Goal: Navigation & Orientation: Find specific page/section

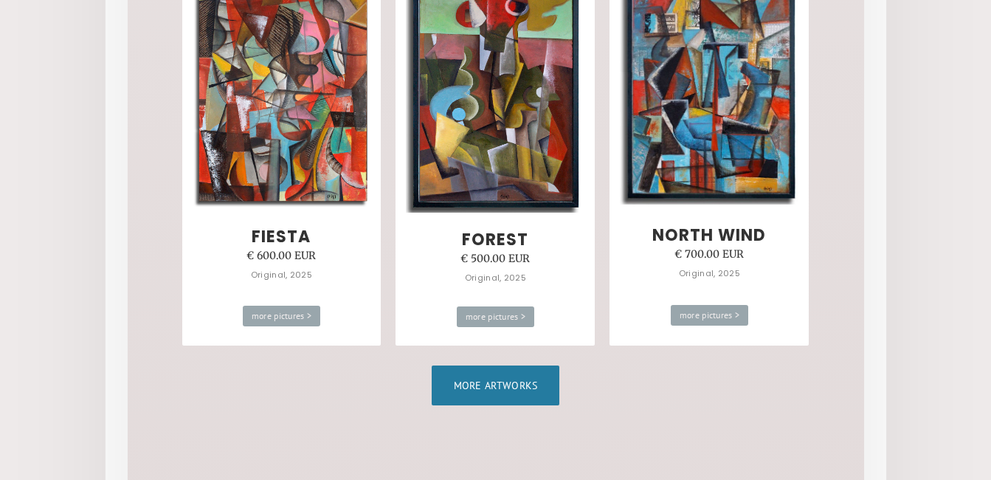
scroll to position [925, 0]
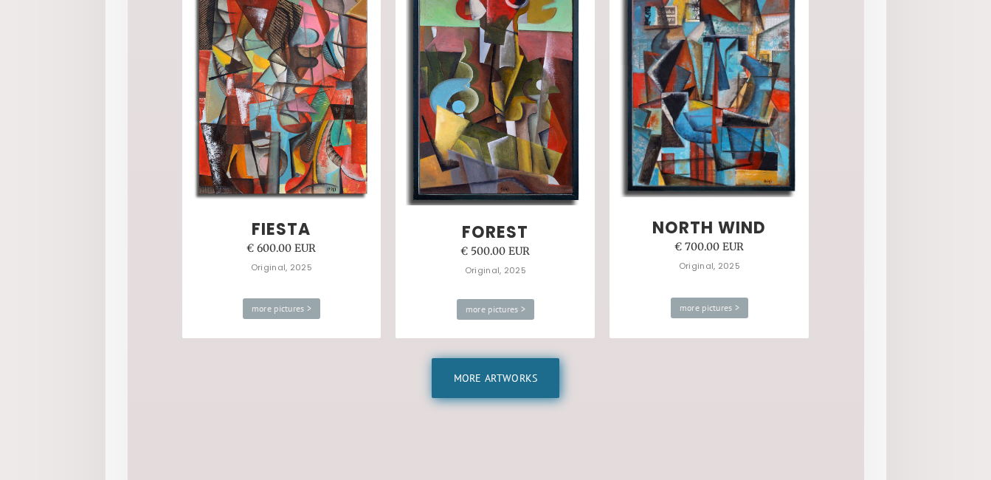
click at [509, 379] on link "More artworks" at bounding box center [496, 378] width 128 height 40
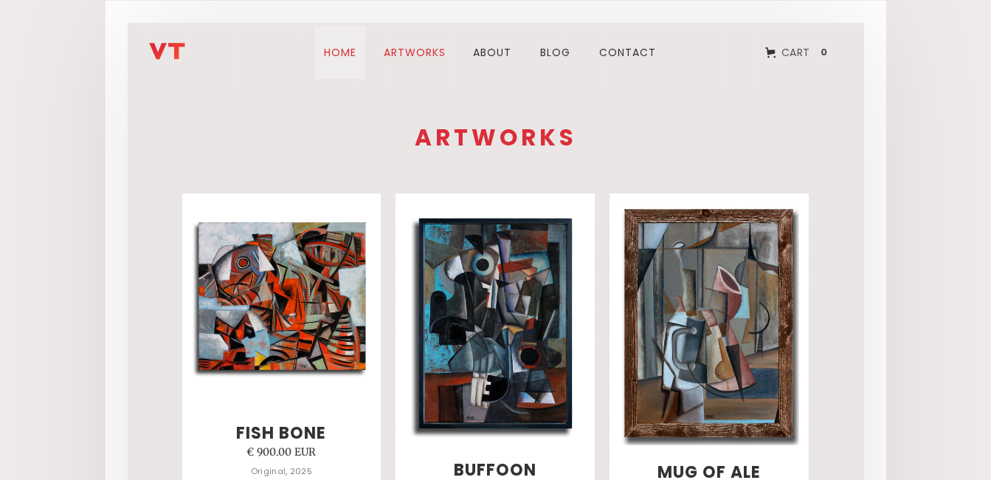
click at [342, 54] on link "Home" at bounding box center [340, 52] width 50 height 53
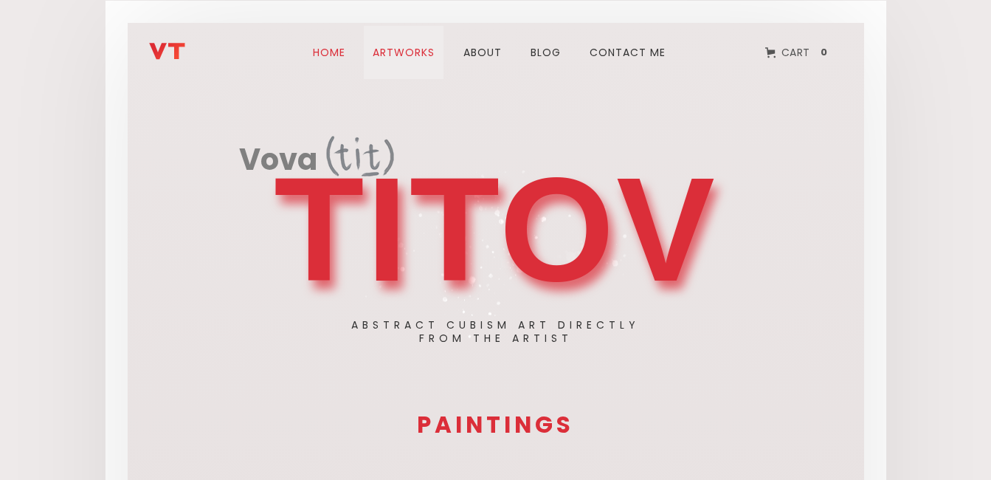
click at [414, 61] on link "ARTWORks" at bounding box center [404, 52] width 80 height 53
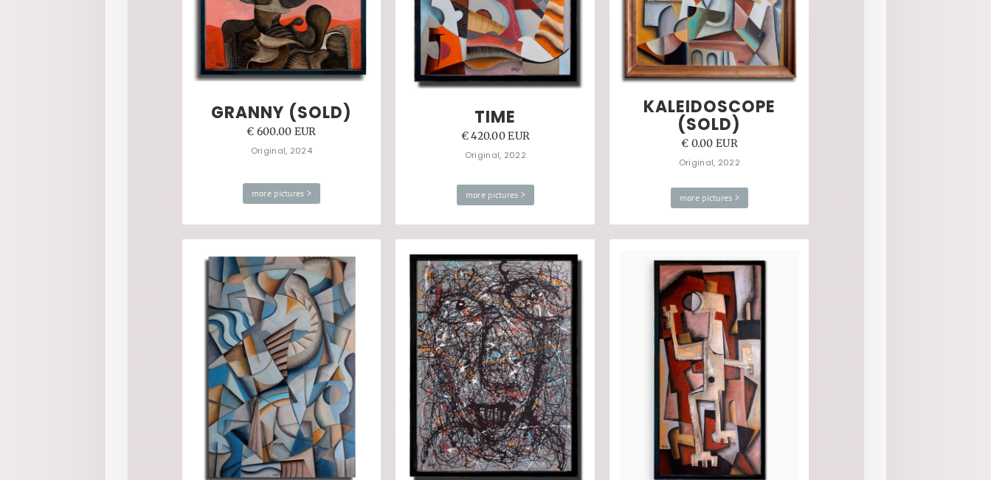
scroll to position [5119, 0]
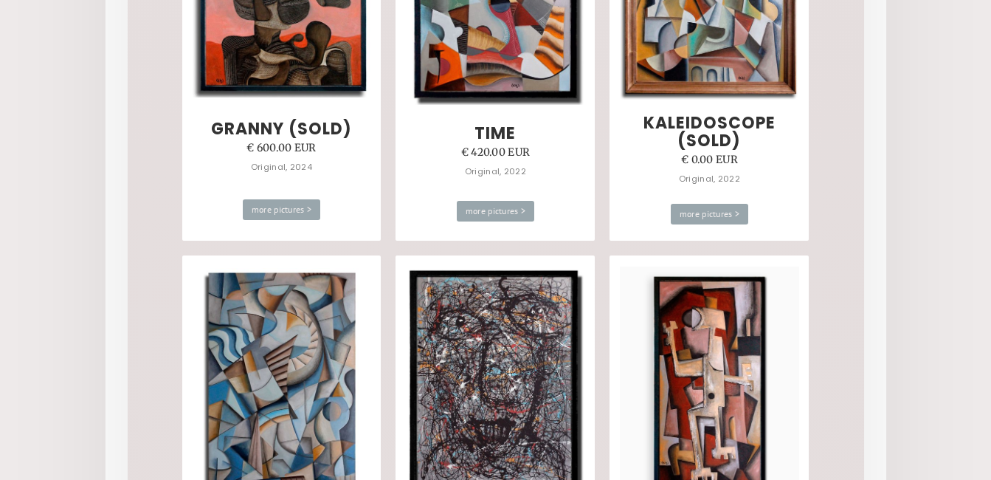
drag, startPoint x: 990, startPoint y: 252, endPoint x: 987, endPoint y: 219, distance: 33.4
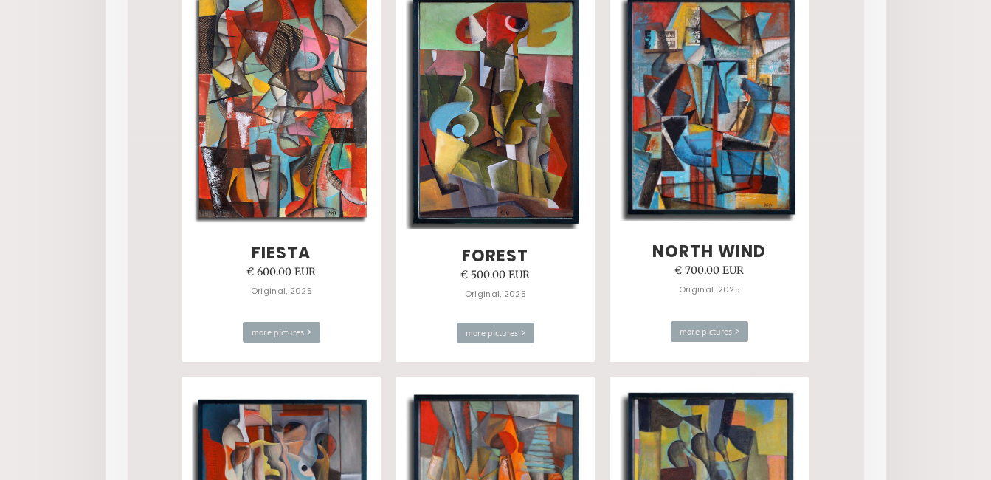
scroll to position [0, 0]
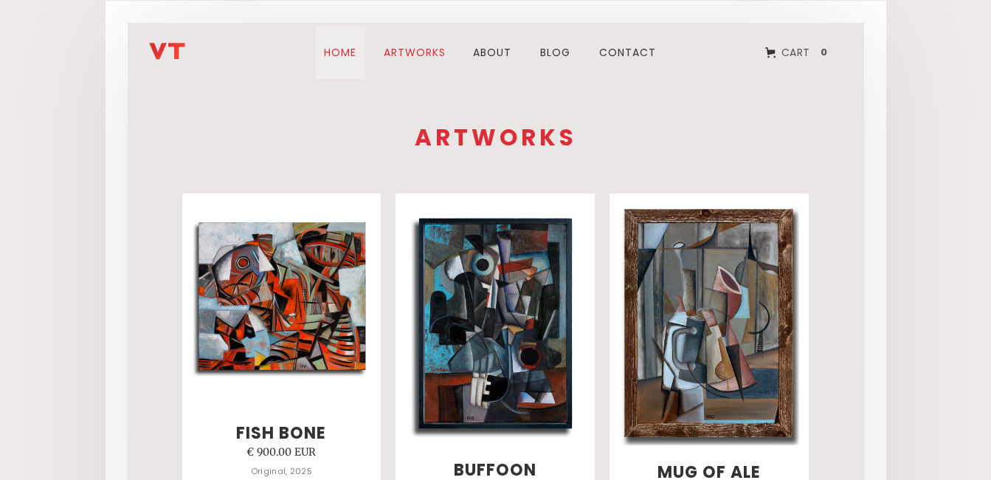
click at [323, 51] on link "Home" at bounding box center [340, 52] width 50 height 53
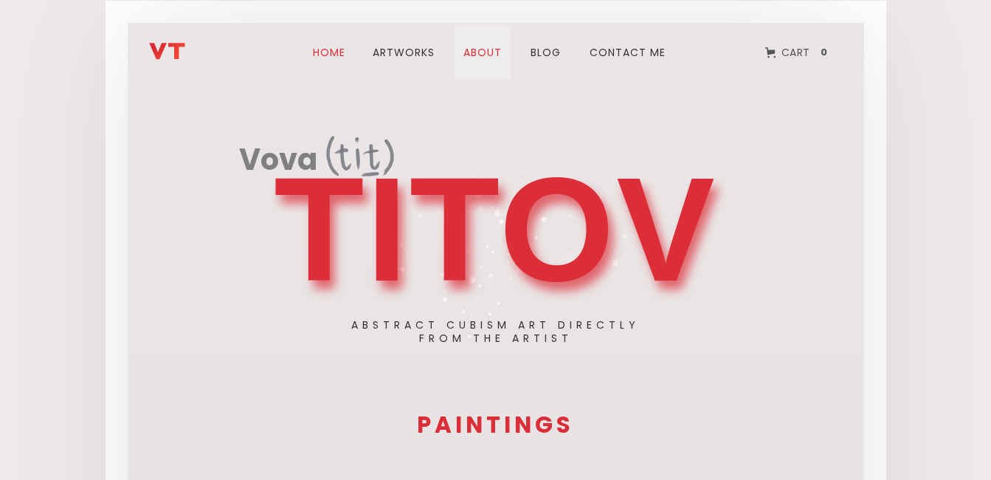
click at [475, 61] on link "about" at bounding box center [483, 52] width 56 height 53
